Goal: Task Accomplishment & Management: Use online tool/utility

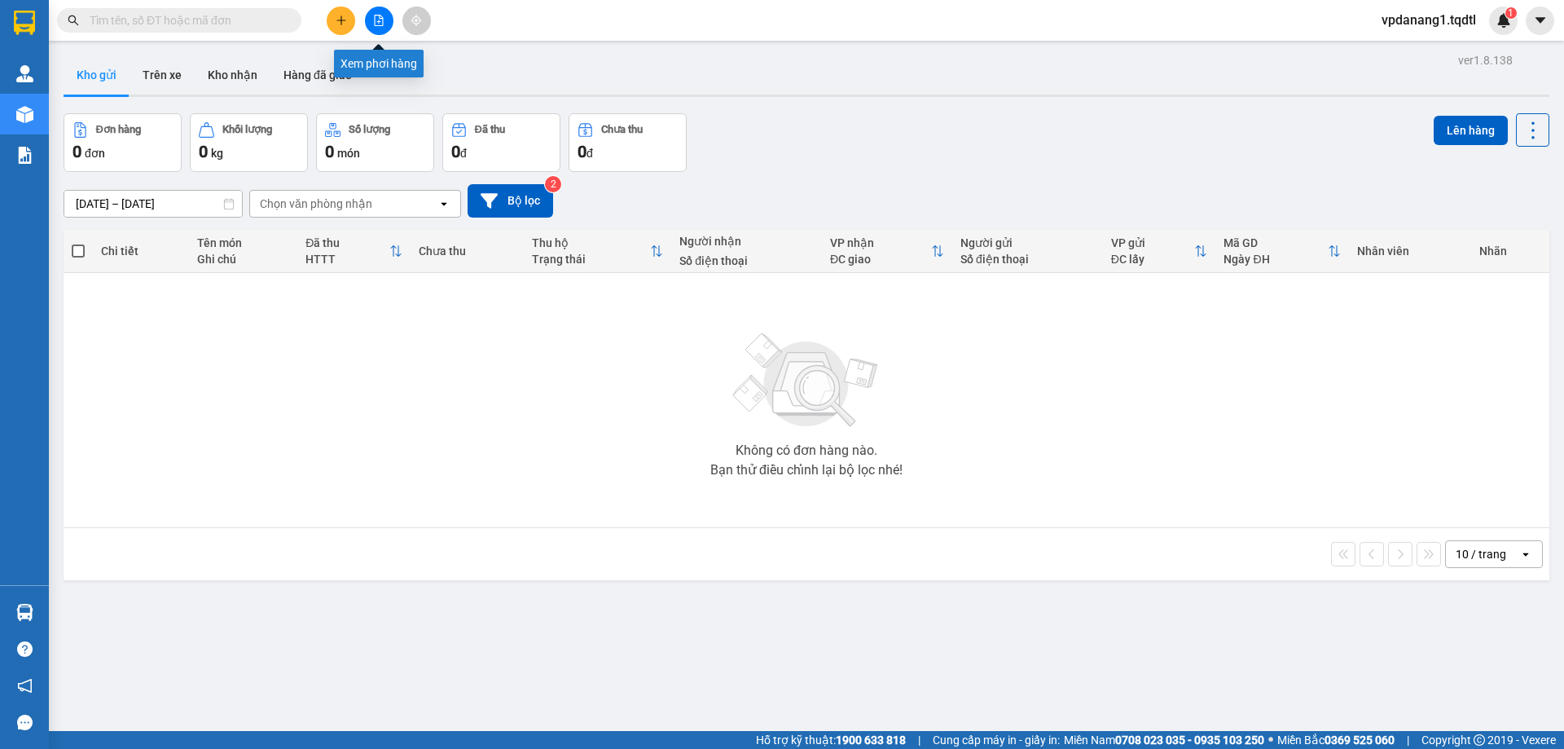
click at [377, 19] on icon "file-add" at bounding box center [378, 20] width 11 height 11
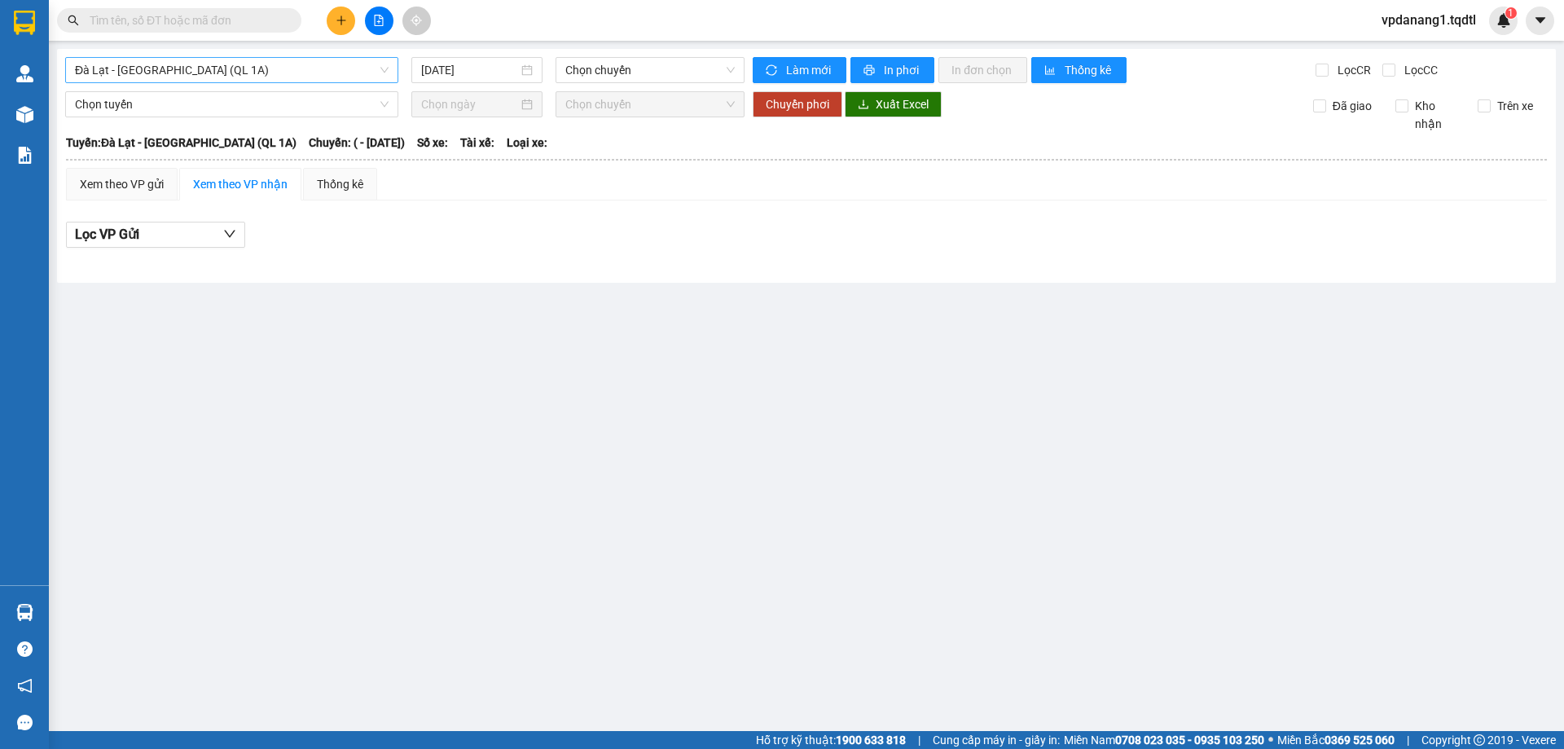
click at [307, 71] on span "Đà Lạt - [GEOGRAPHIC_DATA] (QL 1A)" at bounding box center [232, 70] width 314 height 24
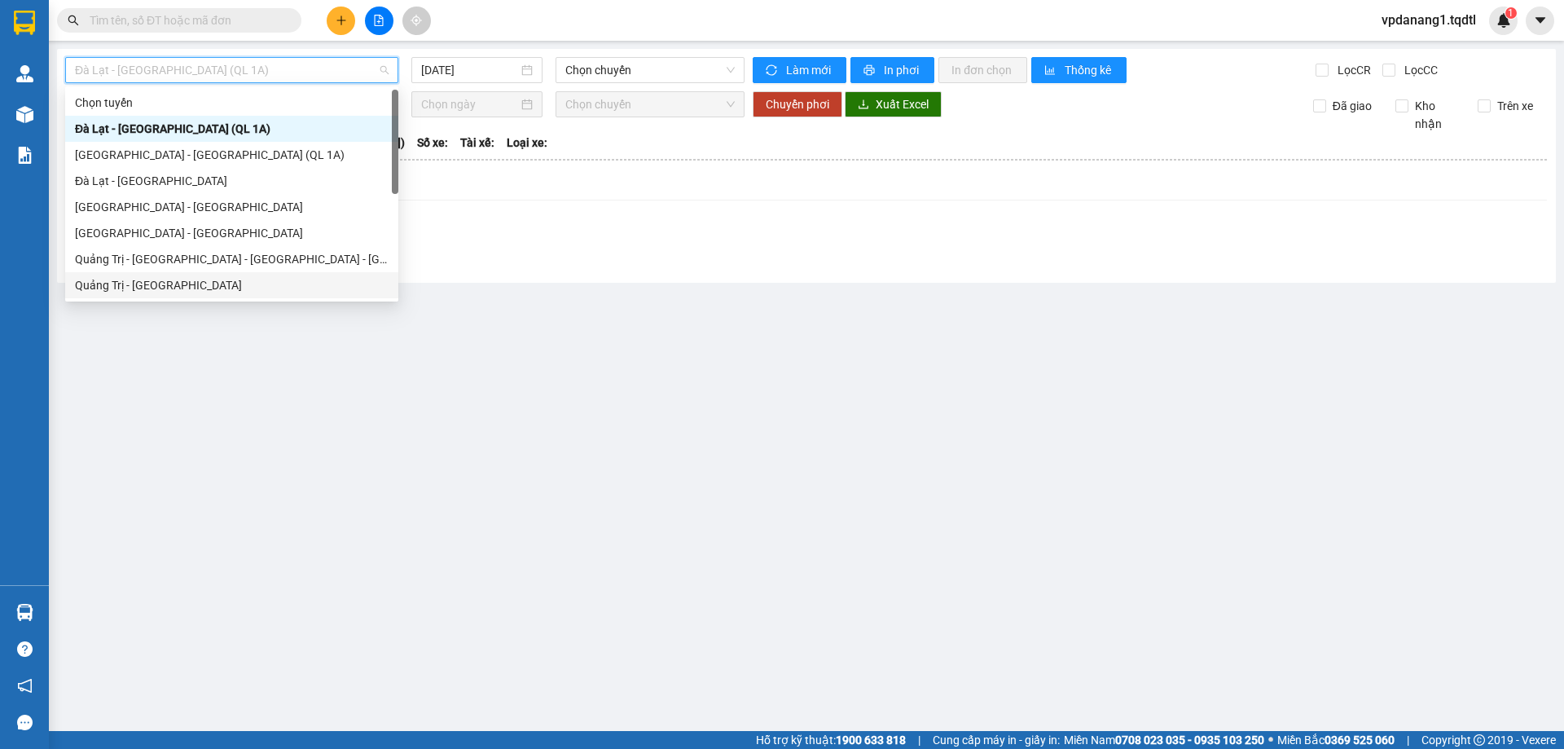
click at [165, 283] on div "Quảng Trị - [GEOGRAPHIC_DATA]" at bounding box center [232, 285] width 314 height 18
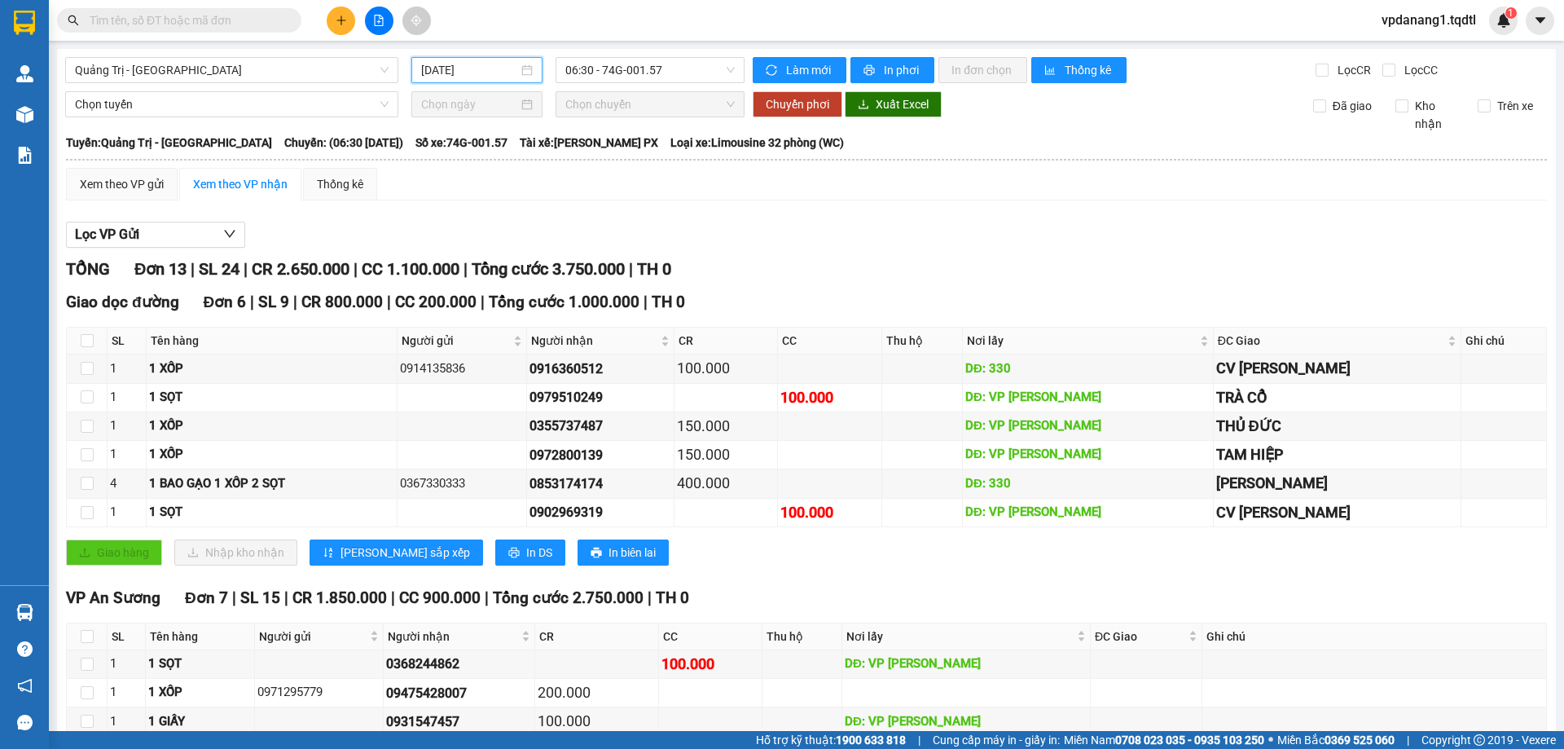
click at [464, 71] on input "[DATE]" at bounding box center [469, 70] width 97 height 18
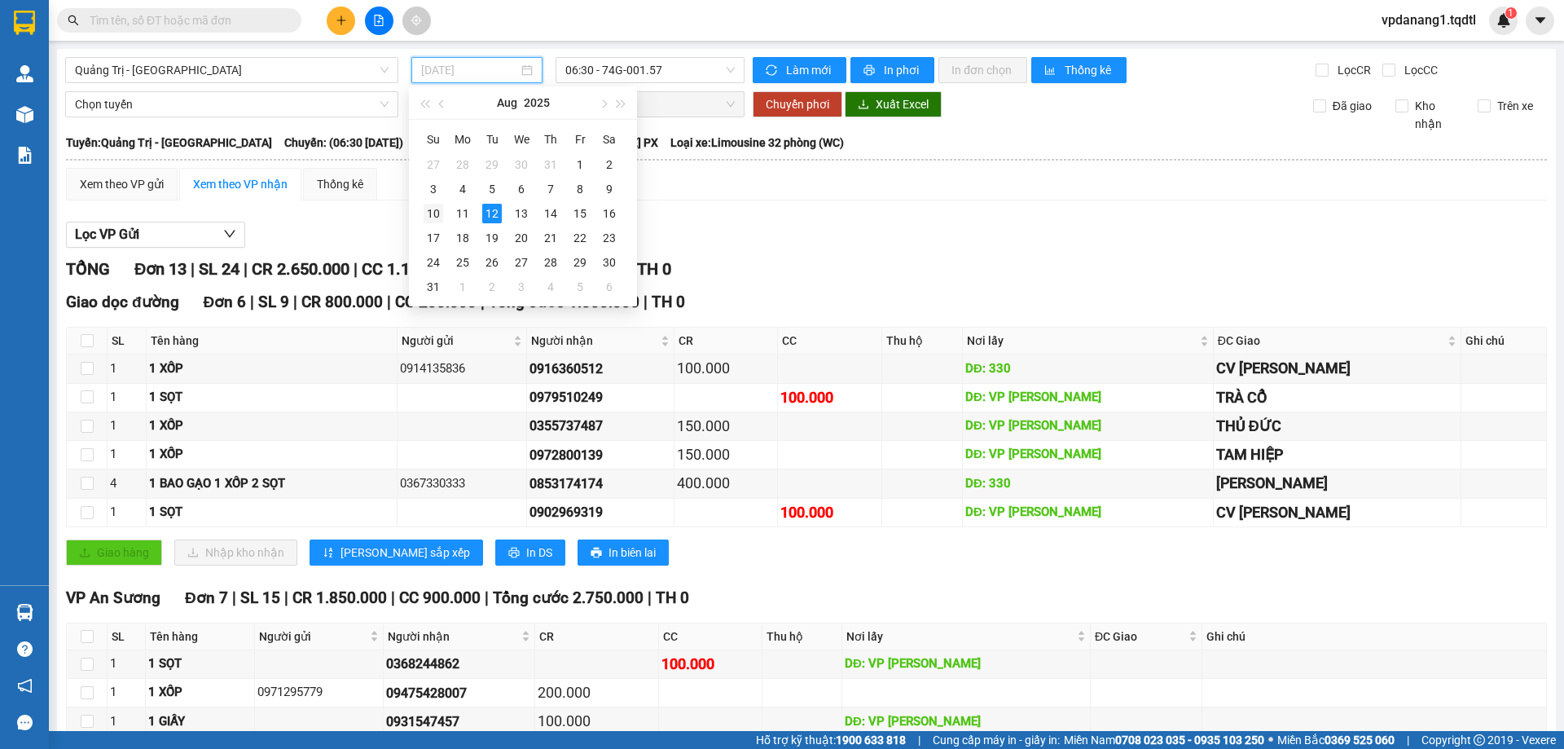
click at [433, 215] on div "10" at bounding box center [434, 214] width 20 height 20
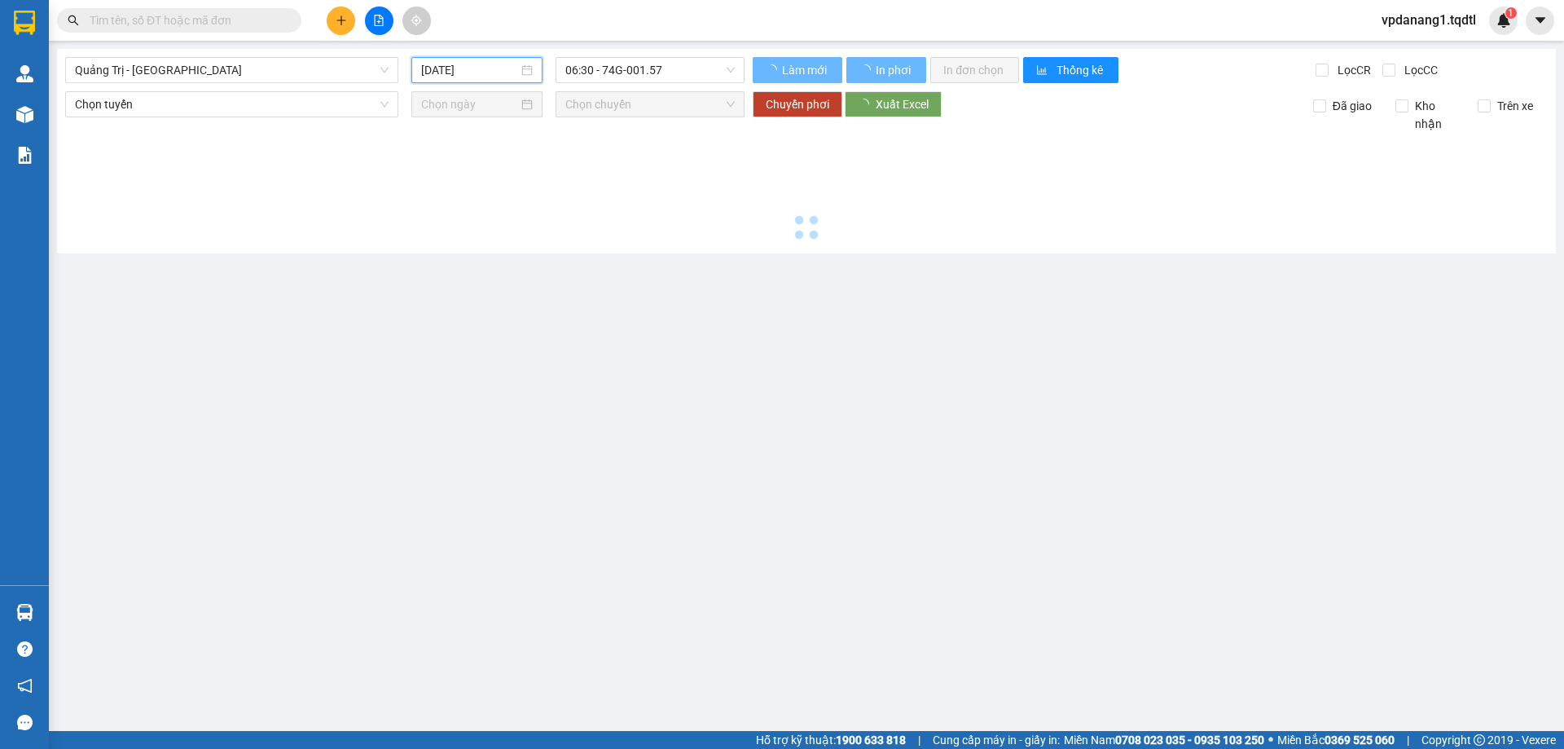
type input "[DATE]"
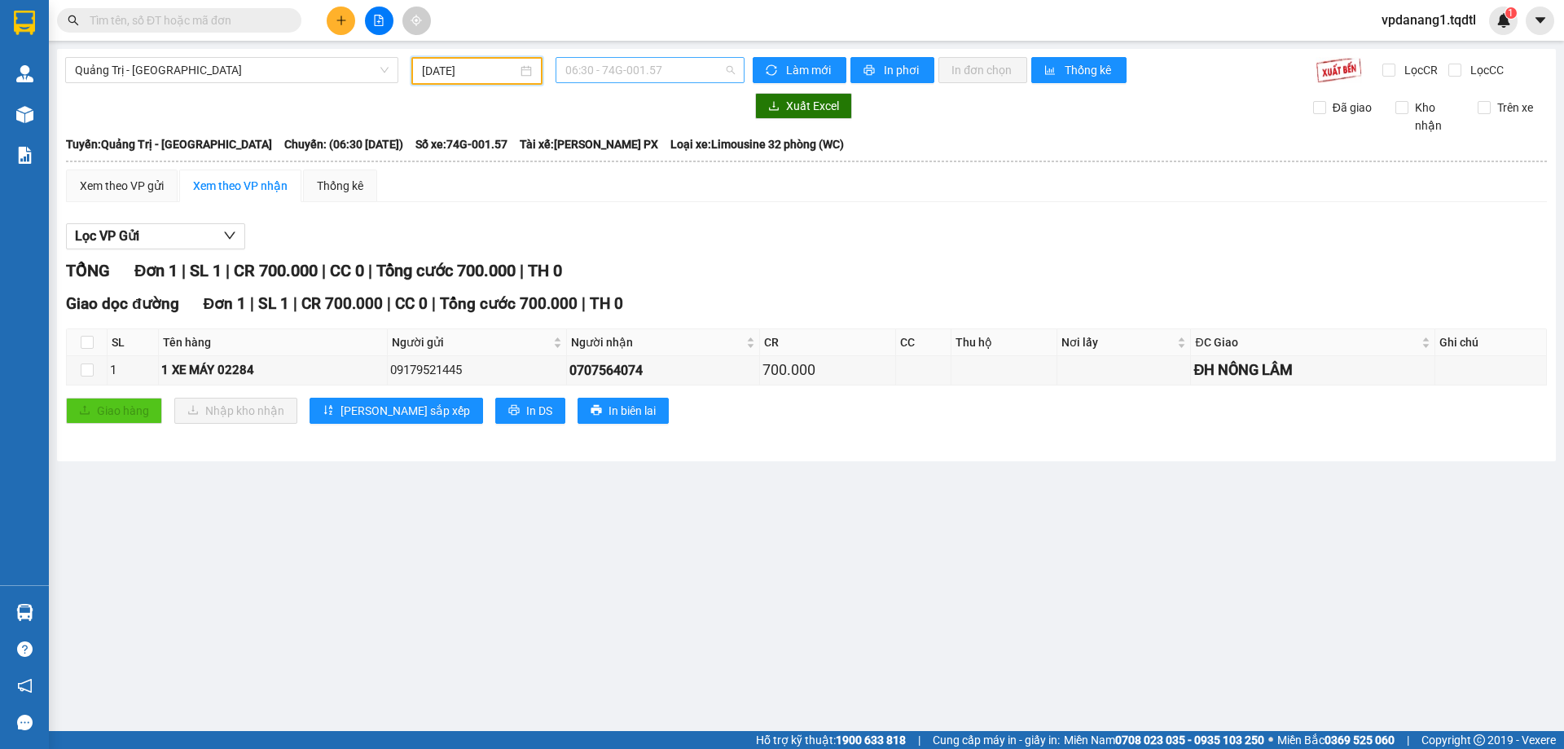
click at [665, 62] on span "06:30 - 74G-001.57" at bounding box center [649, 70] width 169 height 24
click at [659, 206] on div "14:00 - 74F-000.34" at bounding box center [628, 207] width 127 height 18
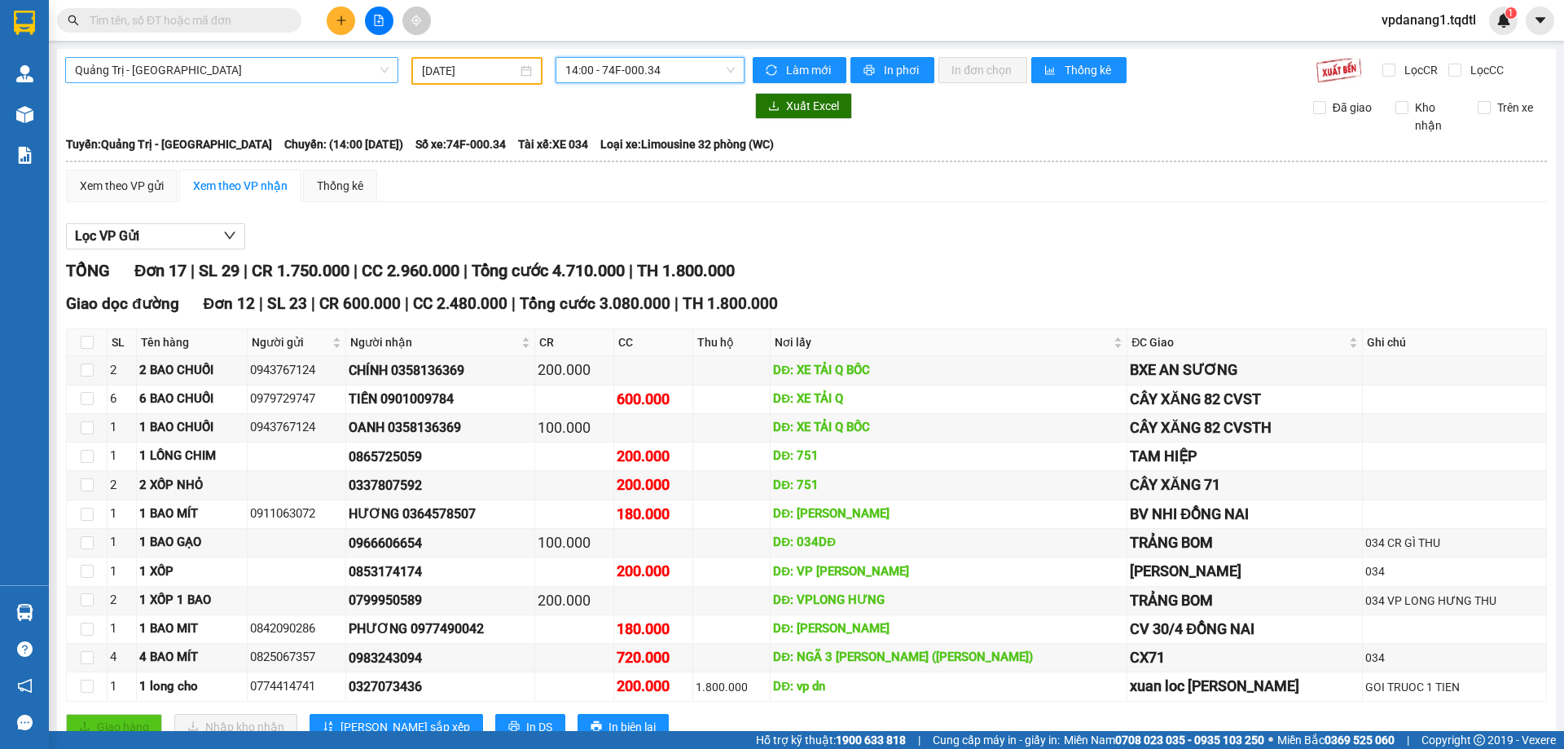
click at [266, 78] on span "Quảng Trị - [GEOGRAPHIC_DATA]" at bounding box center [232, 70] width 314 height 24
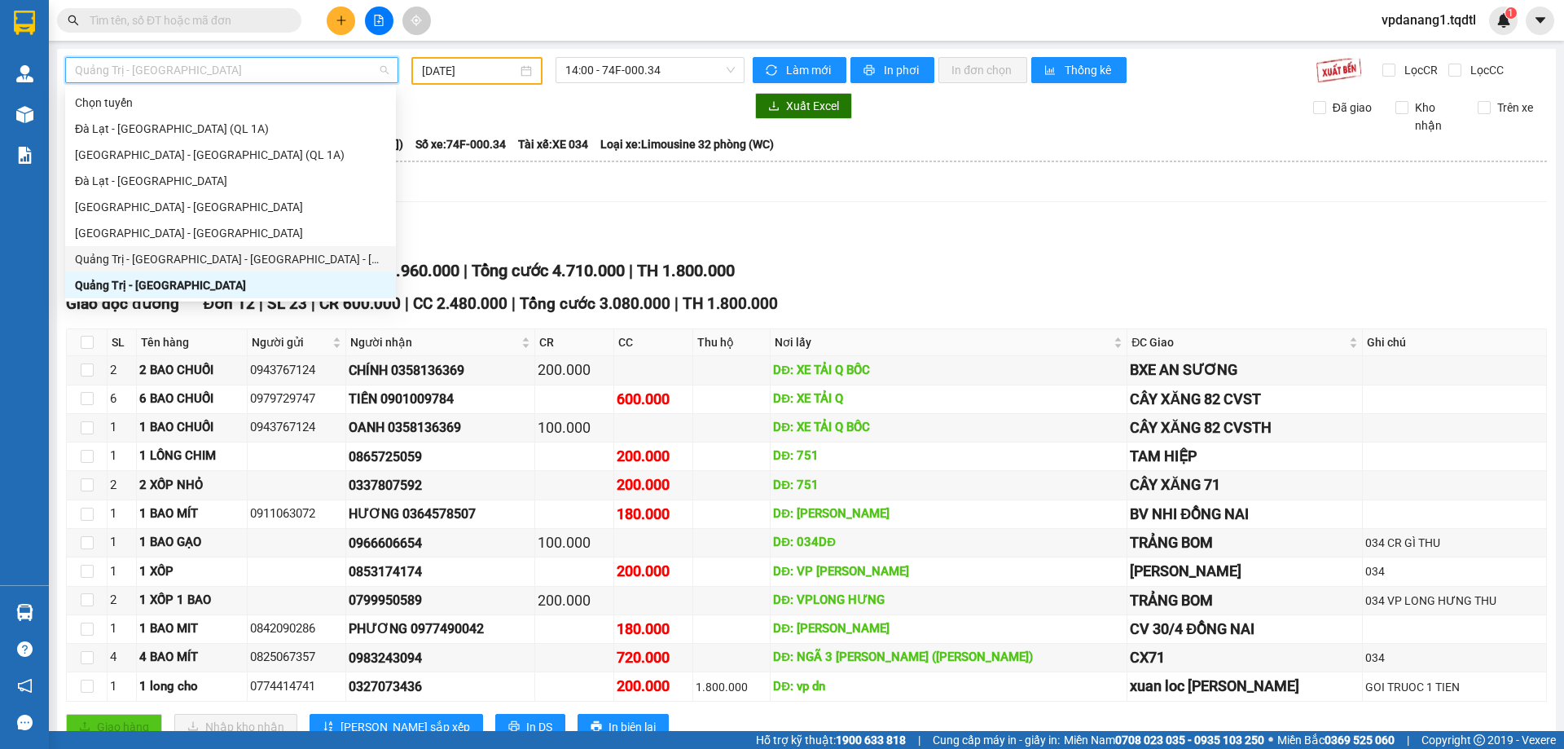
click at [270, 257] on div "Quảng Trị - [GEOGRAPHIC_DATA] - [GEOGRAPHIC_DATA] - [GEOGRAPHIC_DATA]" at bounding box center [230, 259] width 311 height 18
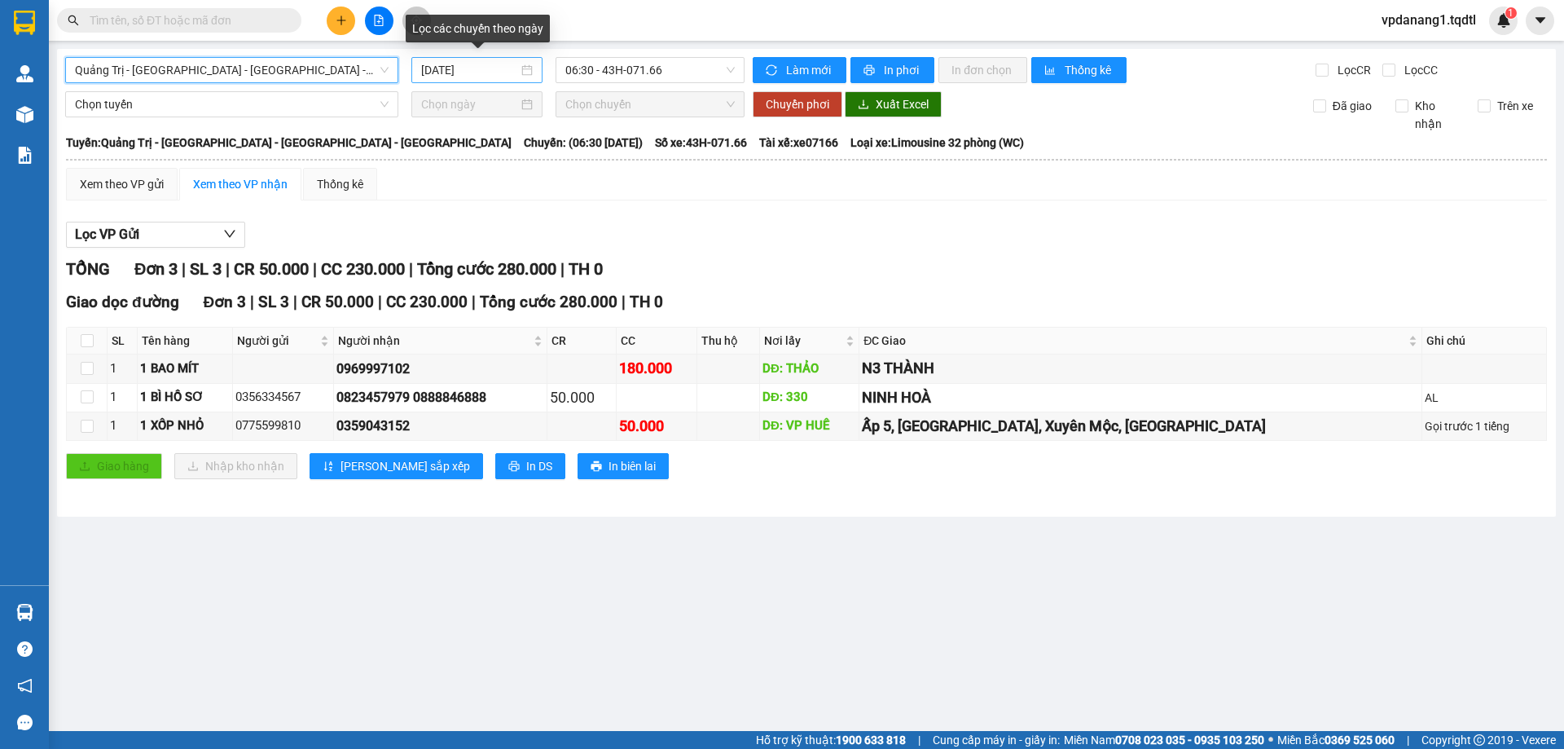
click at [485, 71] on input "[DATE]" at bounding box center [469, 70] width 97 height 18
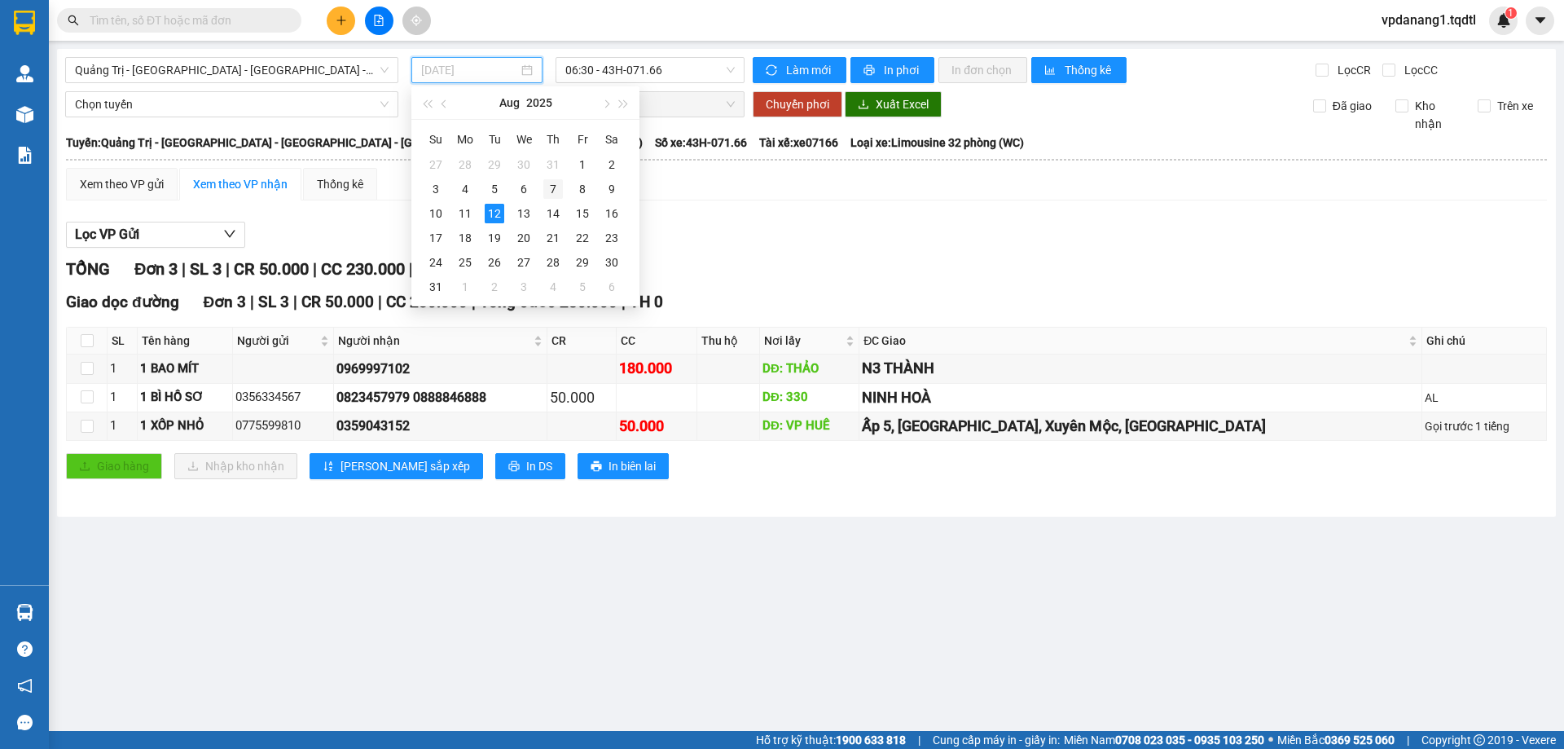
click at [552, 190] on div "7" at bounding box center [553, 189] width 20 height 20
type input "[DATE]"
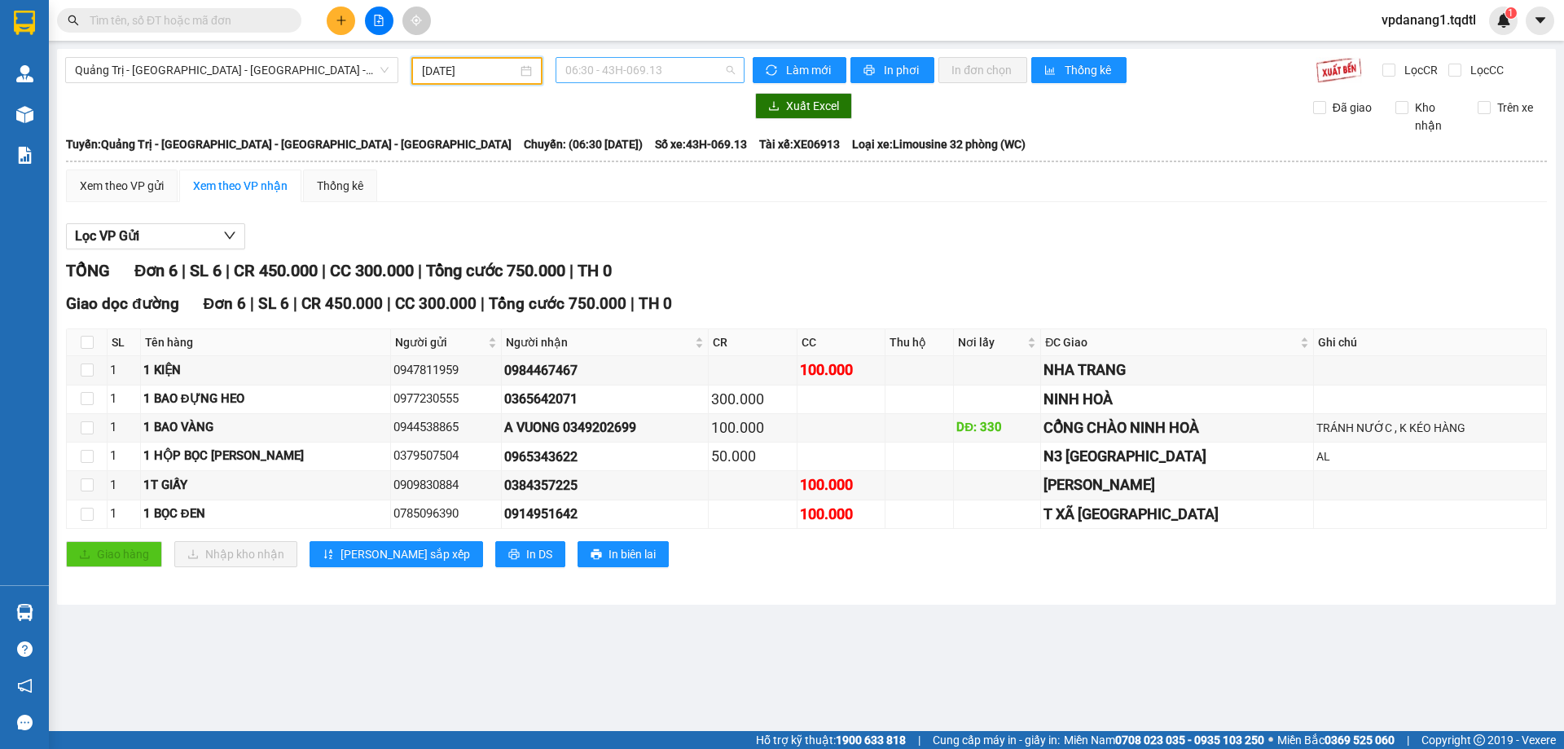
click at [657, 69] on span "06:30 - 43H-069.13" at bounding box center [649, 70] width 169 height 24
click at [649, 184] on div "14:06 - 43H-060.14" at bounding box center [628, 181] width 127 height 18
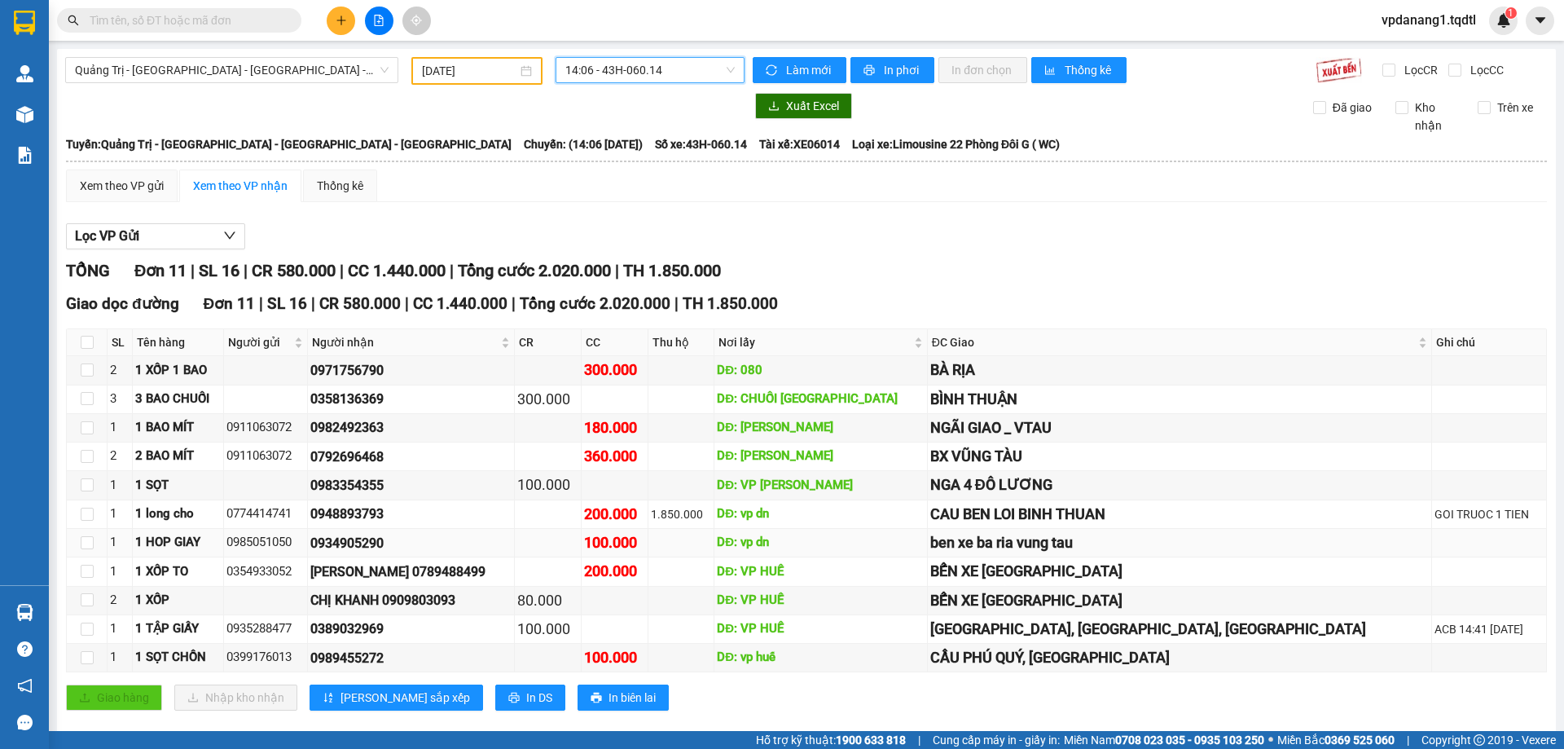
scroll to position [25, 0]
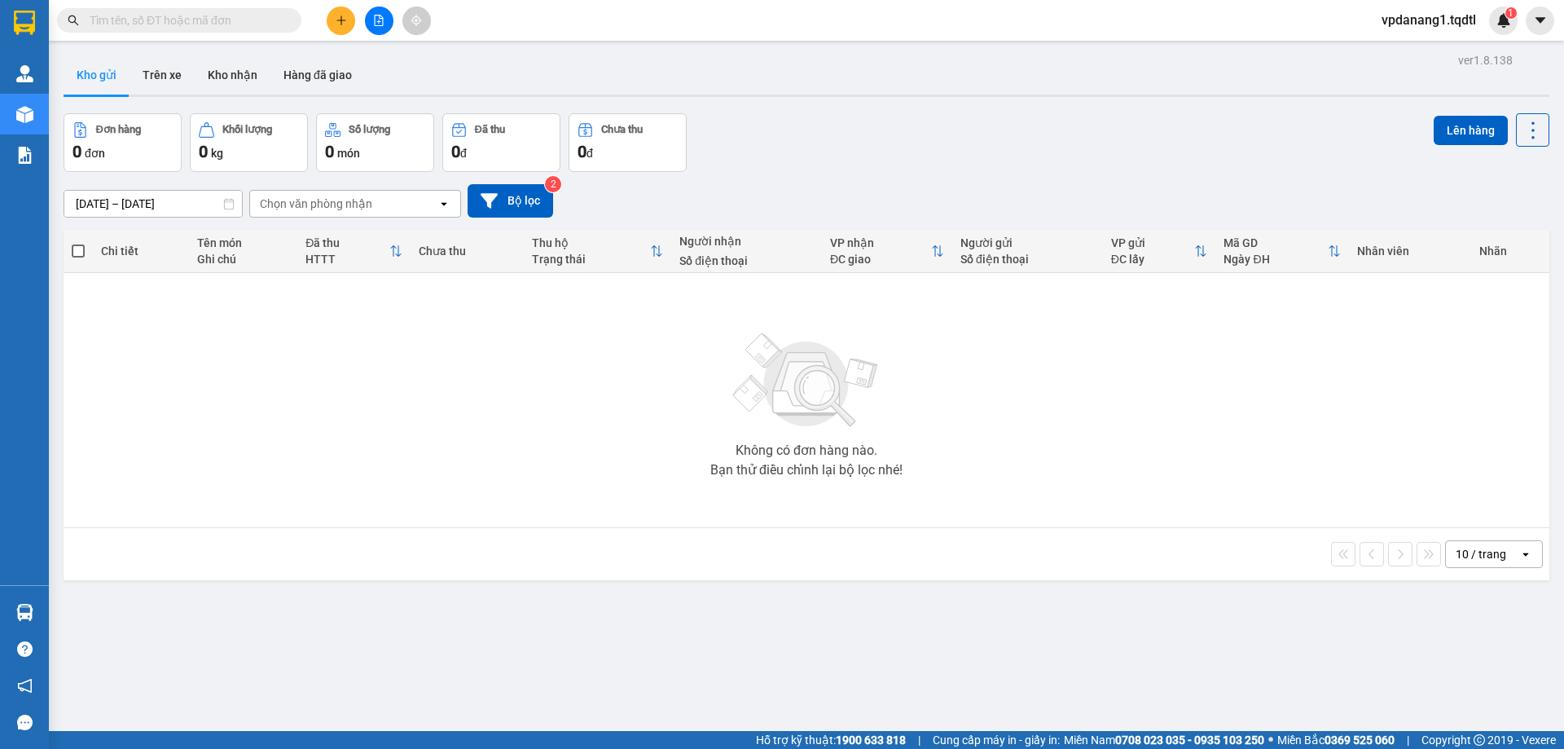
click at [376, 20] on icon "file-add" at bounding box center [378, 20] width 11 height 11
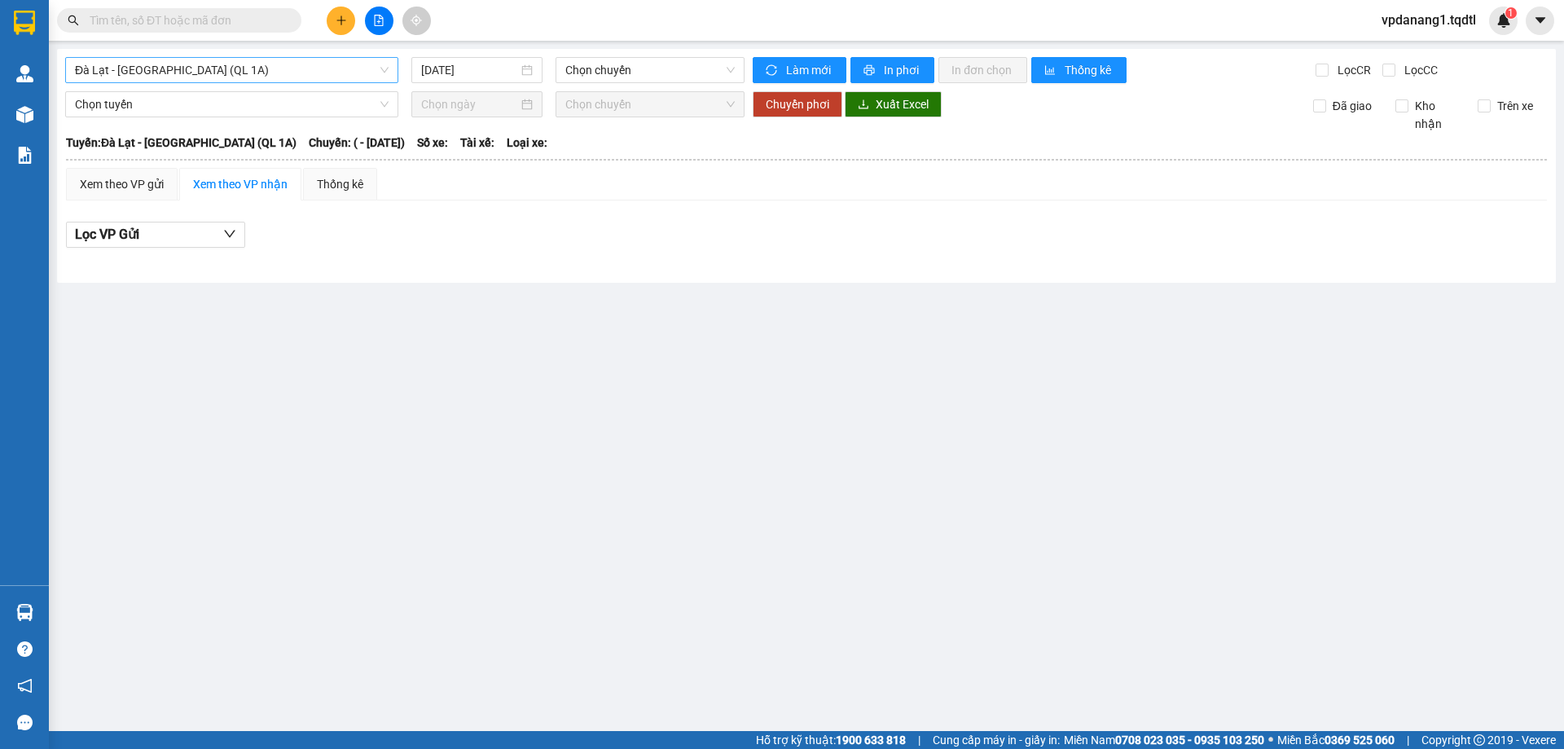
click at [240, 67] on span "Đà Lạt - [GEOGRAPHIC_DATA] (QL 1A)" at bounding box center [232, 70] width 314 height 24
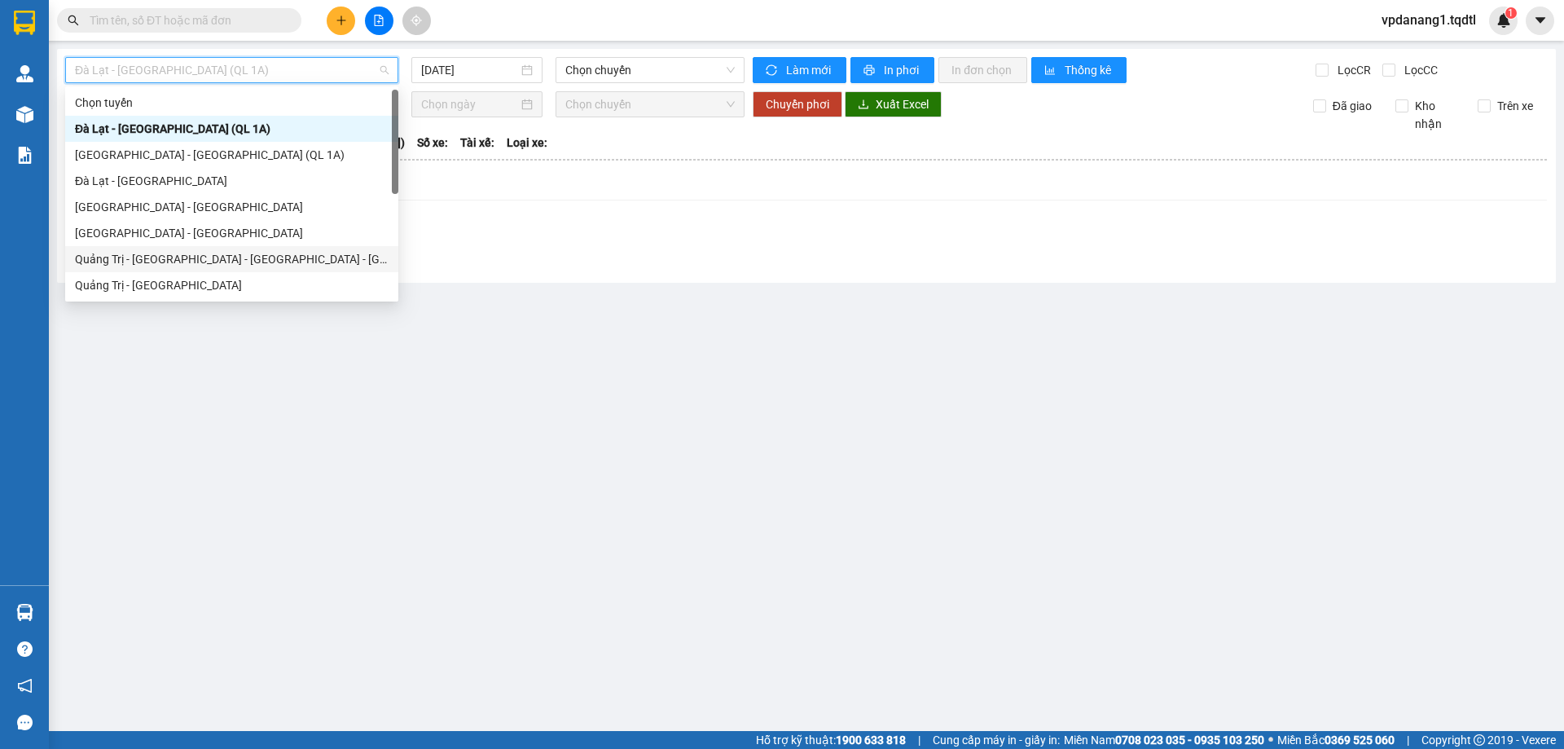
click at [253, 257] on div "Quảng Trị - [GEOGRAPHIC_DATA] - [GEOGRAPHIC_DATA] - [GEOGRAPHIC_DATA]" at bounding box center [232, 259] width 314 height 18
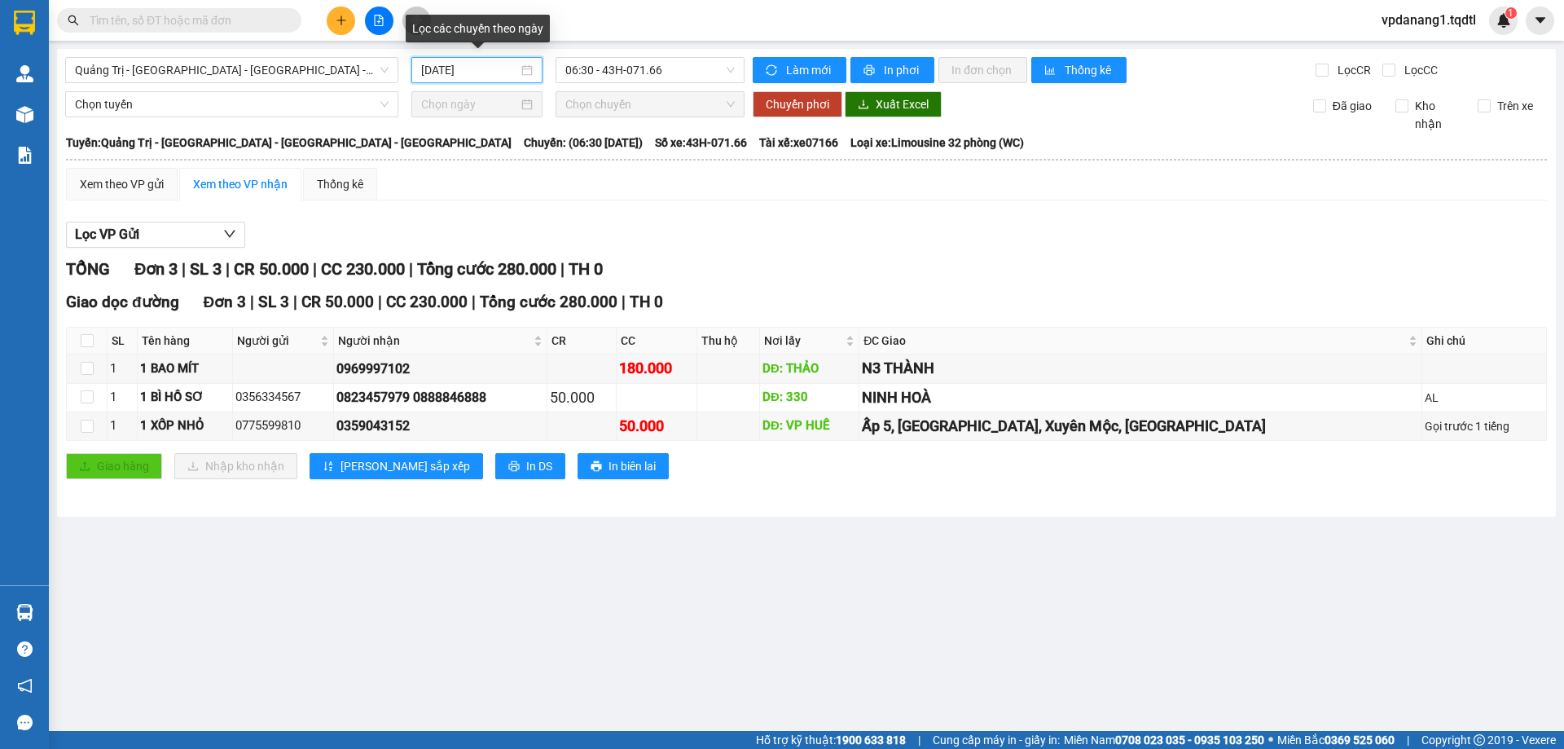
click at [472, 71] on input "[DATE]" at bounding box center [469, 70] width 97 height 18
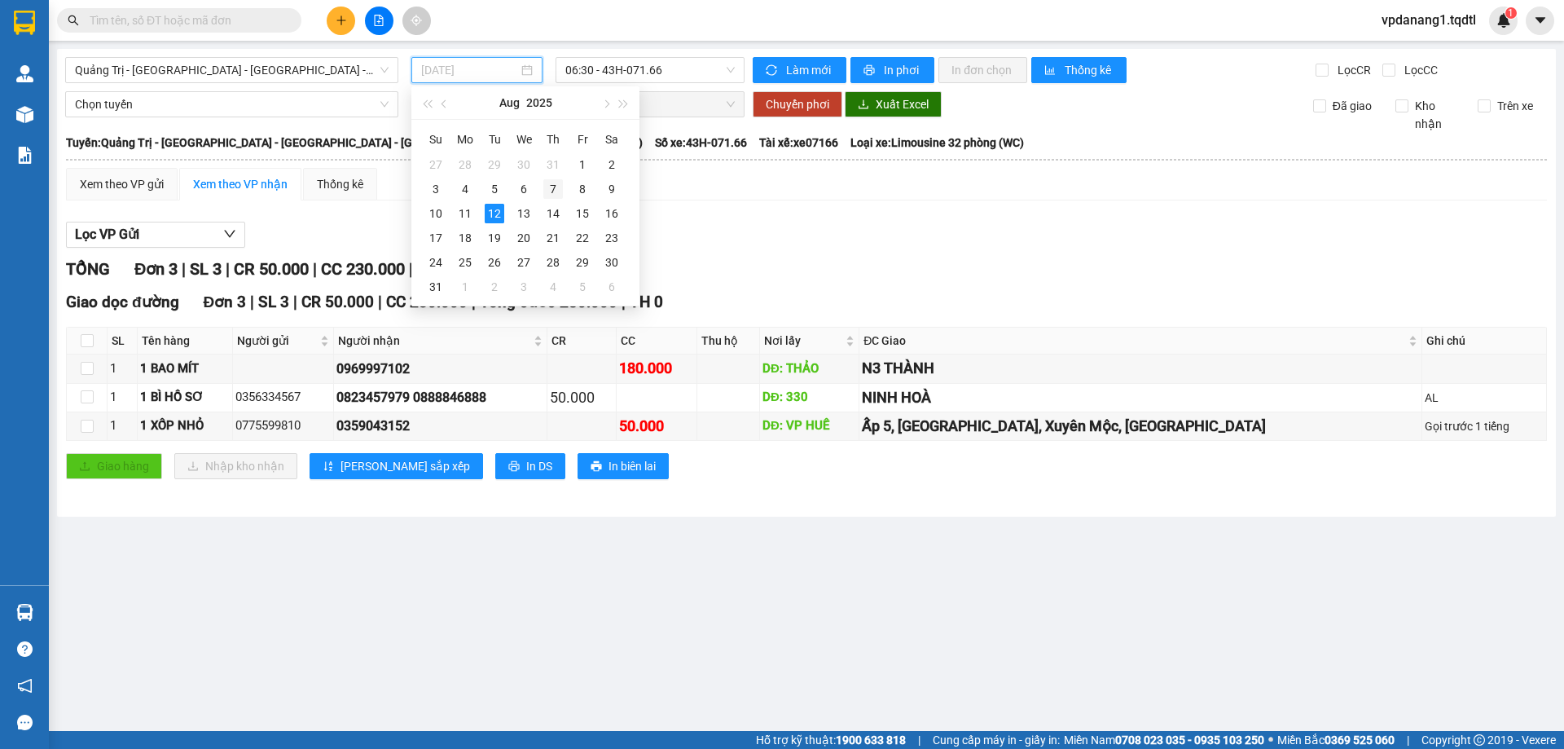
click at [552, 191] on div "7" at bounding box center [553, 189] width 20 height 20
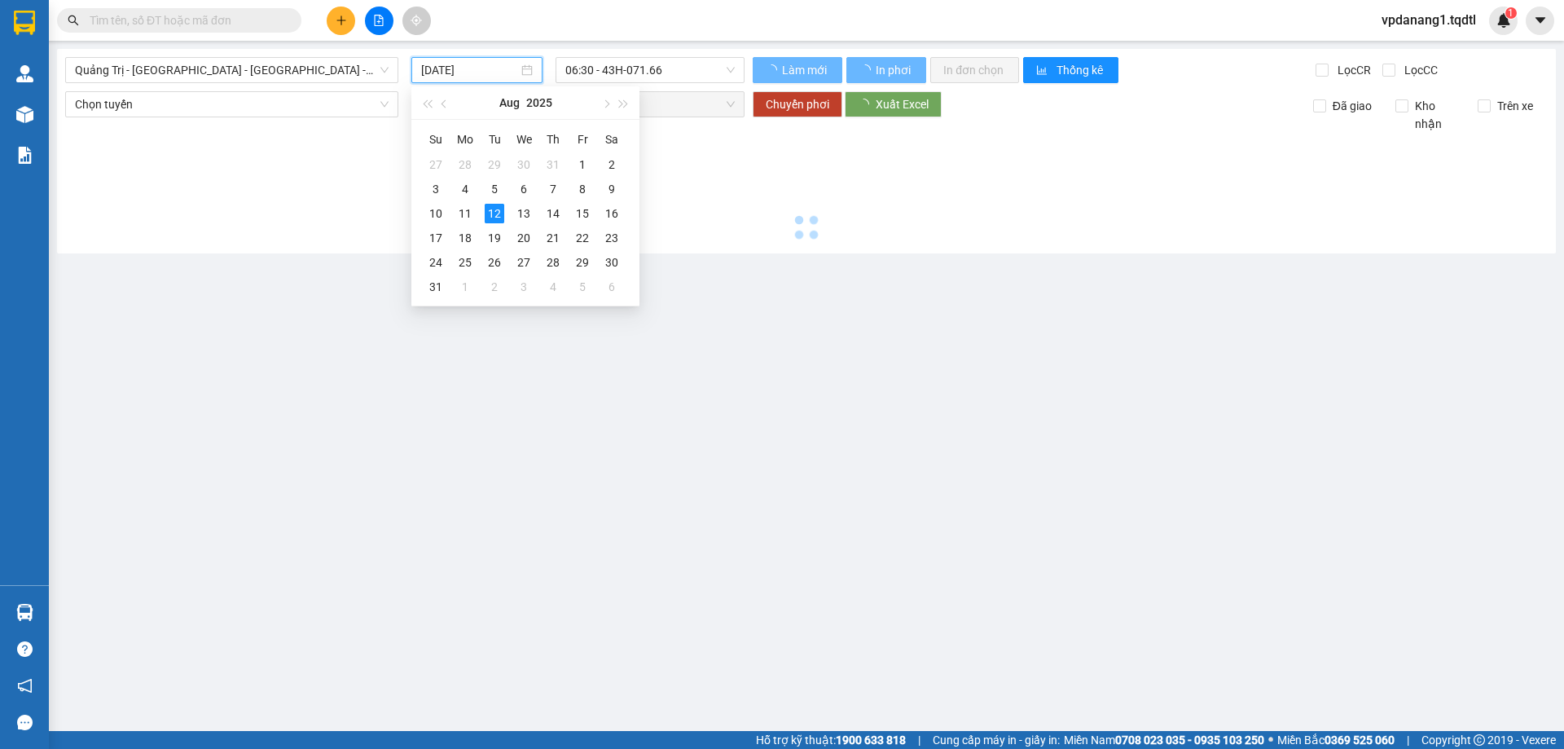
type input "[DATE]"
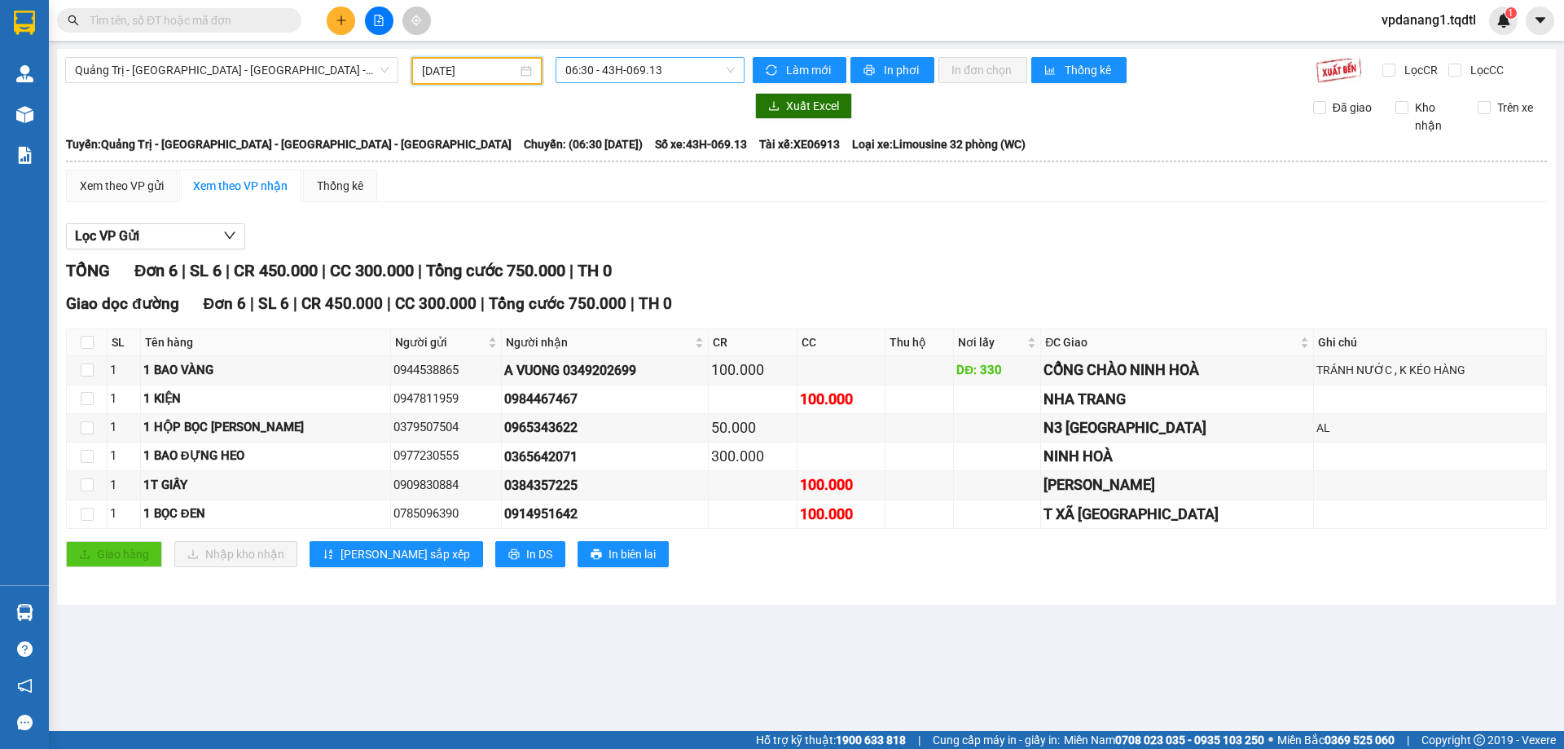
click at [673, 74] on span "06:30 - 43H-069.13" at bounding box center [649, 70] width 169 height 24
click at [658, 181] on div "14:06 - 43H-060.14" at bounding box center [628, 181] width 127 height 18
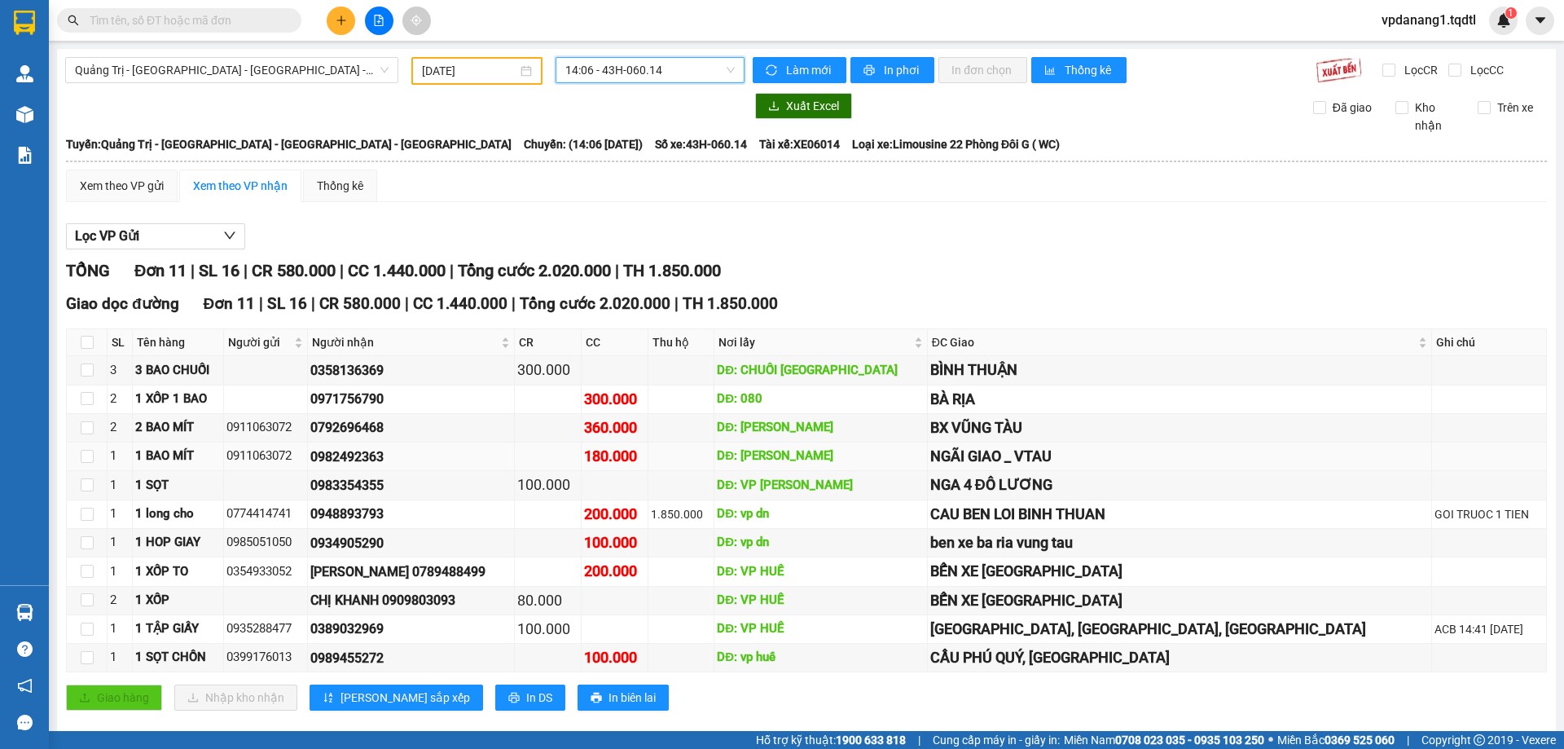
scroll to position [25, 0]
